Goal: Navigation & Orientation: Find specific page/section

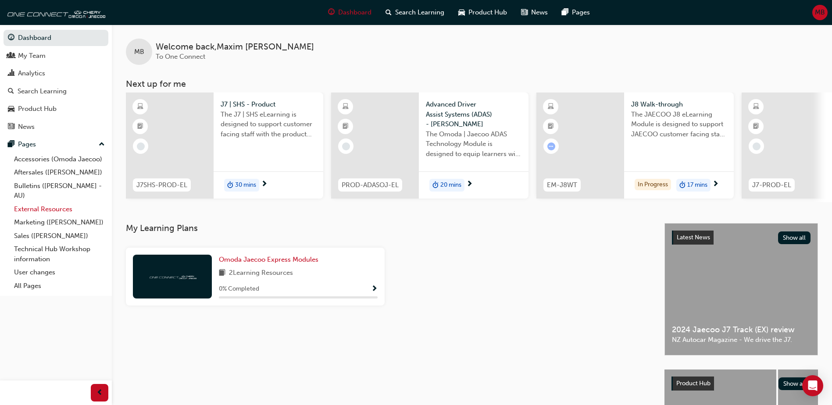
click at [28, 208] on link "External Resources" at bounding box center [60, 210] width 98 height 14
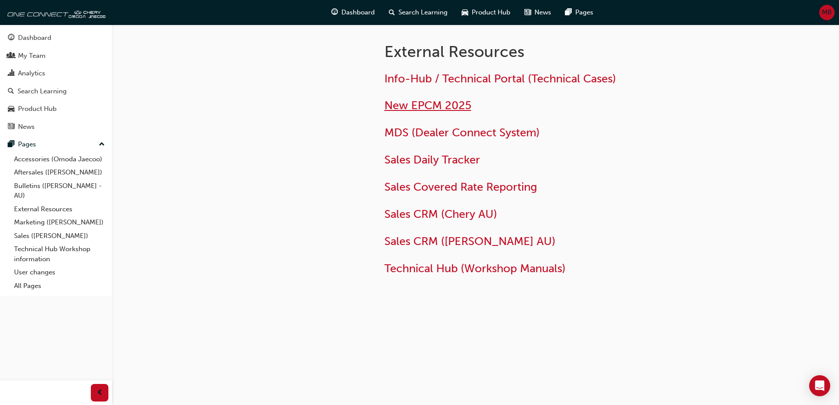
click at [428, 104] on span "New EPCM 2025" at bounding box center [427, 106] width 87 height 14
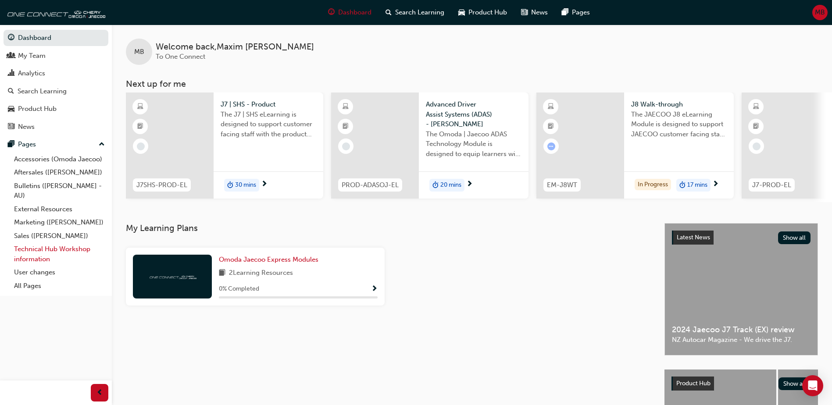
click at [39, 247] on link "Technical Hub Workshop information" at bounding box center [60, 254] width 98 height 23
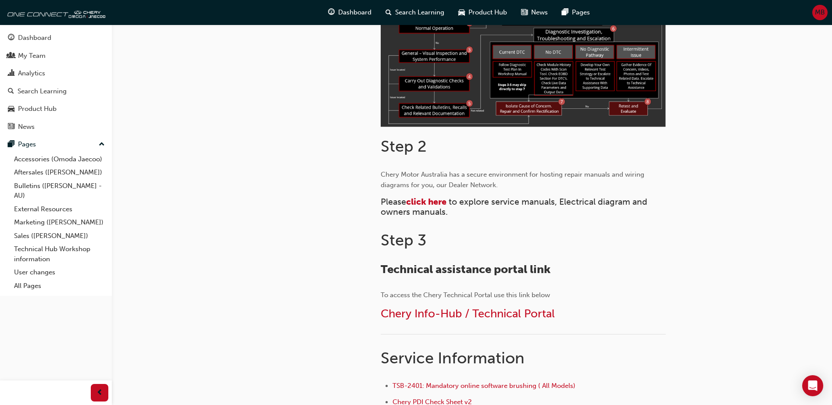
scroll to position [307, 0]
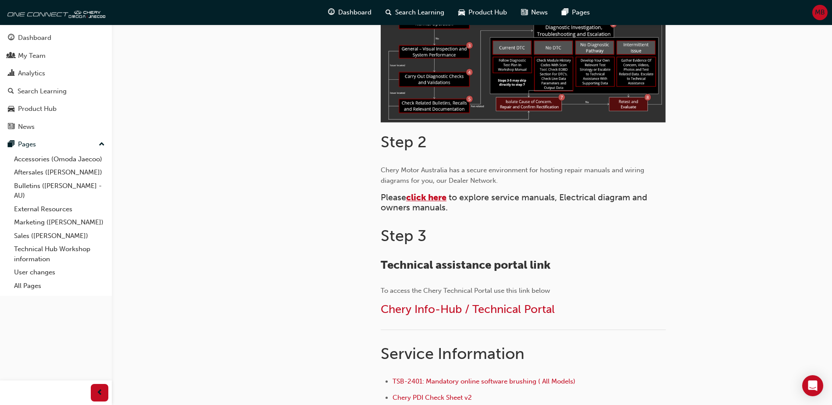
click at [428, 197] on span "click here" at bounding box center [426, 198] width 40 height 10
